Goal: Obtain resource: Obtain resource

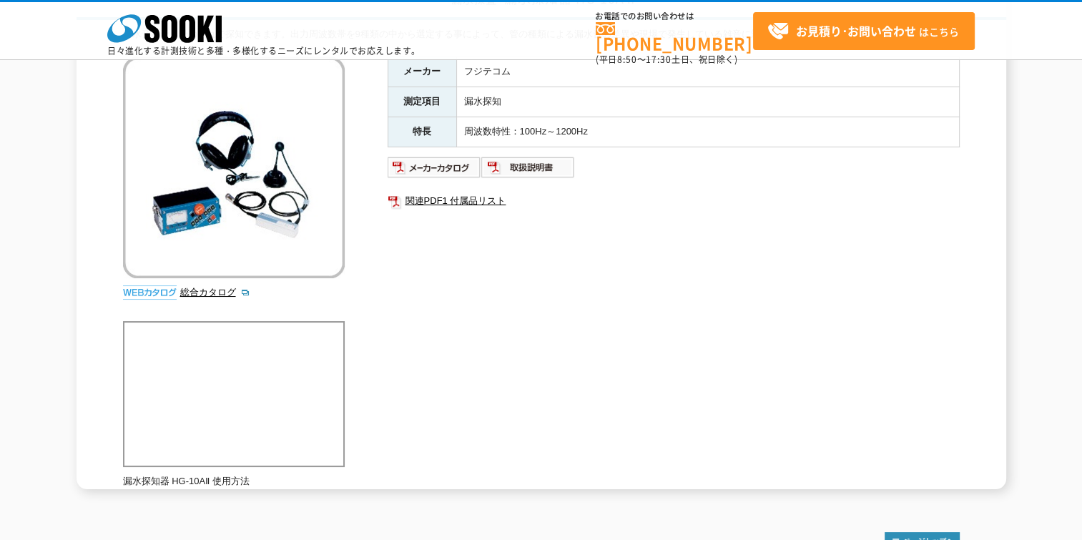
scroll to position [215, 0]
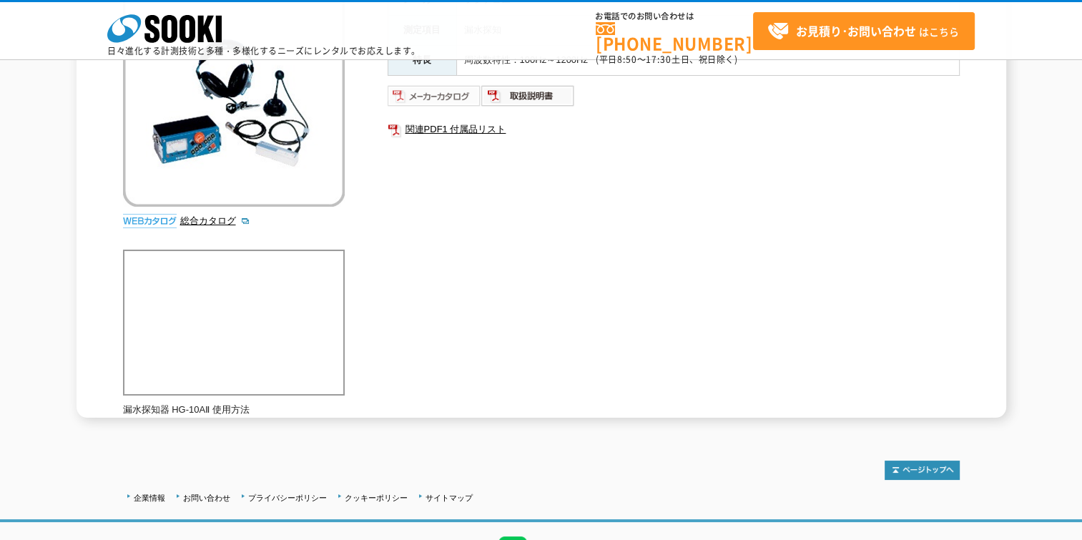
click at [446, 91] on img at bounding box center [435, 95] width 94 height 23
click at [434, 120] on link "関連PDF1 付属品リスト" at bounding box center [674, 129] width 572 height 19
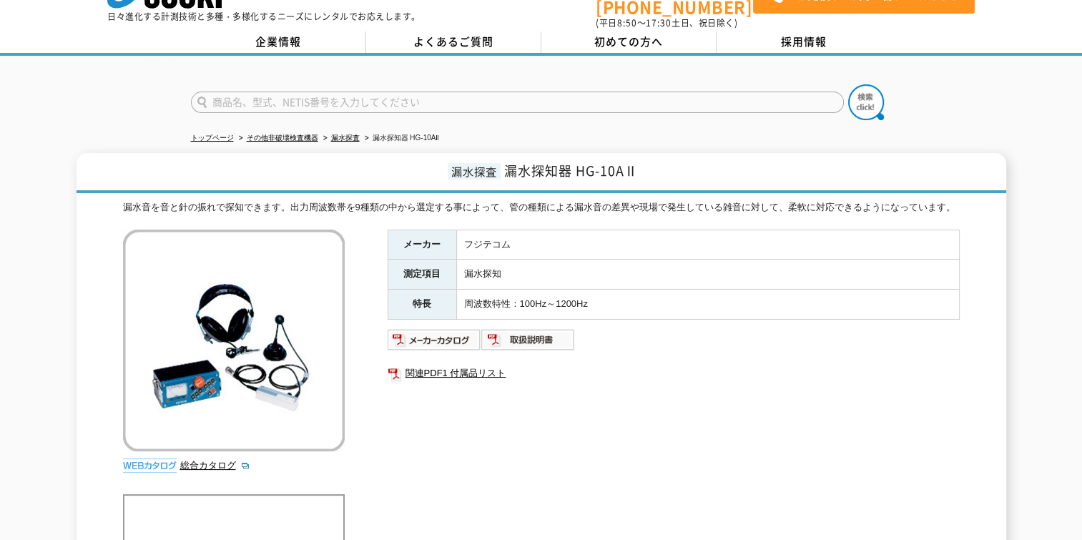
scroll to position [72, 0]
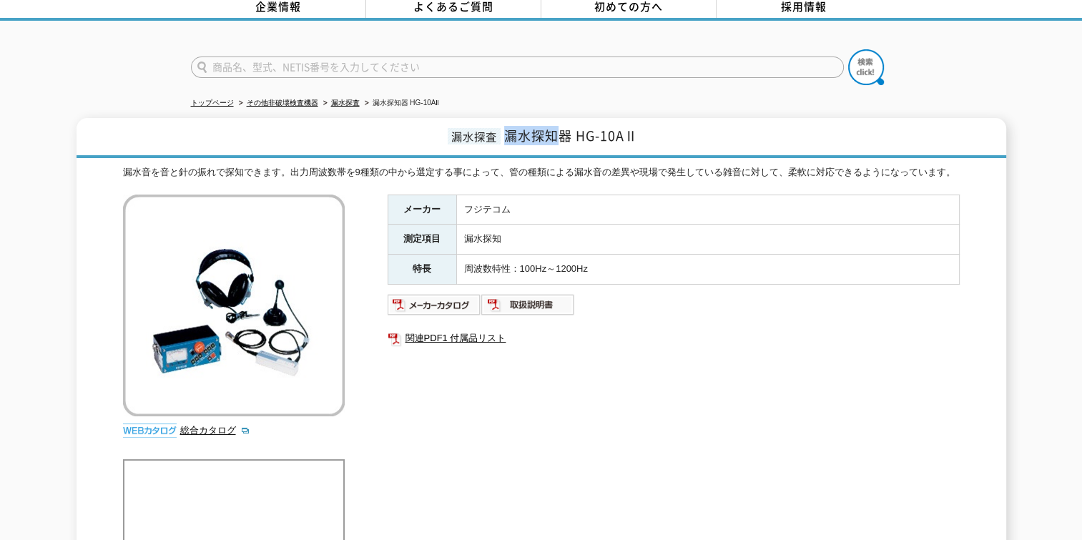
drag, startPoint x: 508, startPoint y: 126, endPoint x: 565, endPoint y: 128, distance: 57.3
click at [565, 128] on span "漏水探知器 HG-10AⅡ" at bounding box center [571, 135] width 134 height 19
click at [566, 128] on span "漏水探知器 HG-10AⅡ" at bounding box center [571, 135] width 134 height 19
drag, startPoint x: 503, startPoint y: 129, endPoint x: 569, endPoint y: 130, distance: 65.8
click at [569, 130] on span "漏水探知器 HG-10AⅡ" at bounding box center [571, 135] width 134 height 19
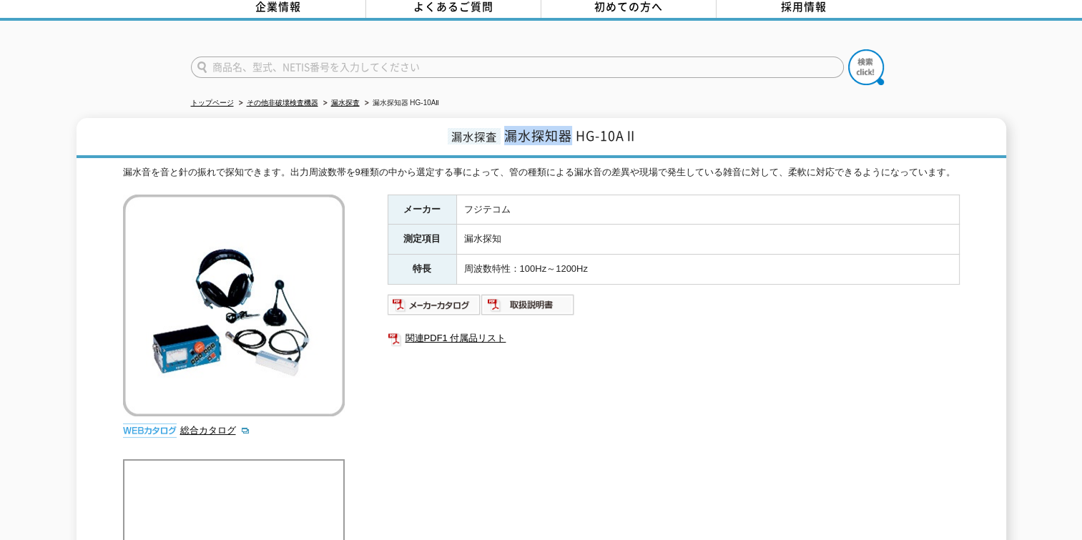
copy span "漏水探知器"
click at [462, 293] on img at bounding box center [435, 304] width 94 height 23
click at [481, 331] on link "関連PDF1 付属品リスト" at bounding box center [674, 338] width 572 height 19
click at [498, 296] on img at bounding box center [528, 304] width 94 height 23
